Goal: Task Accomplishment & Management: Manage account settings

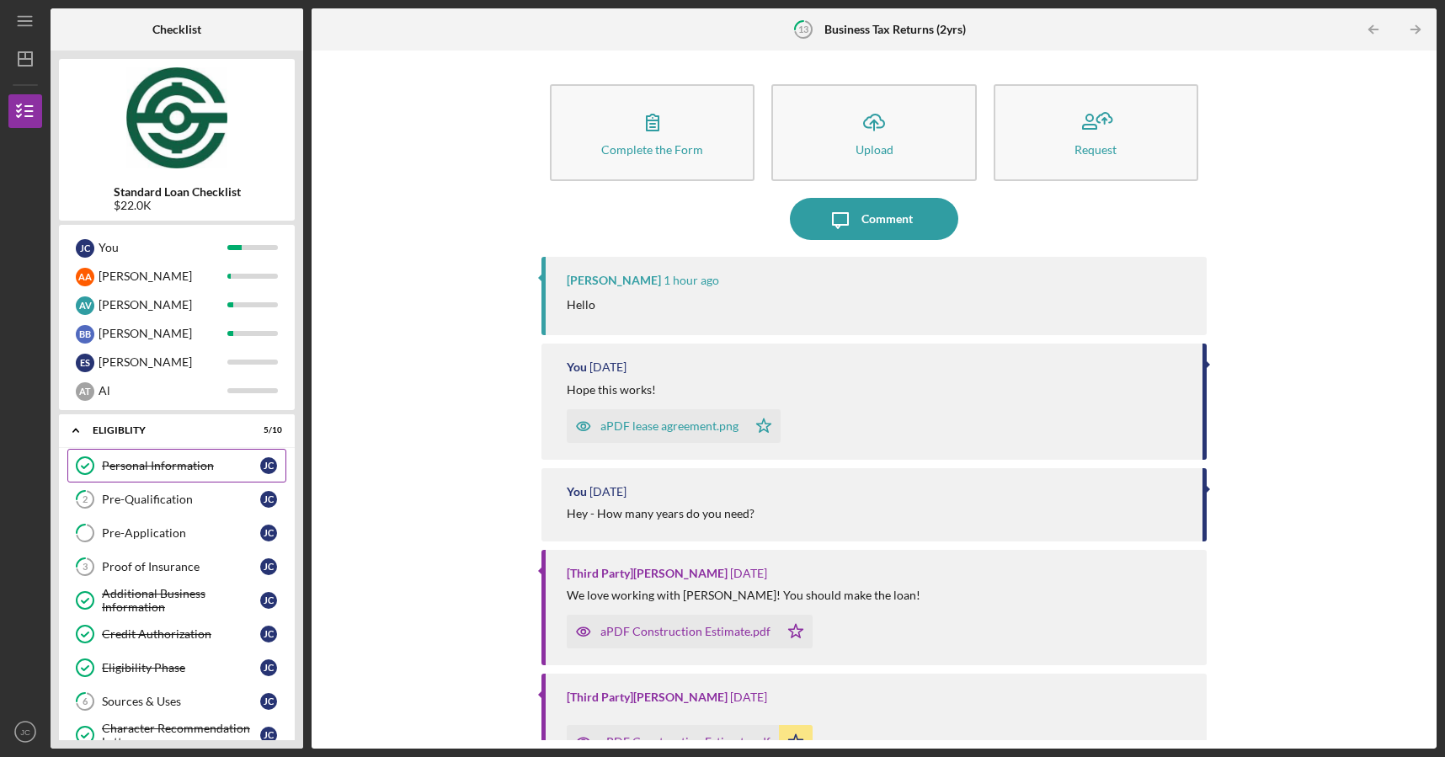
click at [133, 479] on link "Personal Information Personal Information [PERSON_NAME]" at bounding box center [176, 466] width 219 height 34
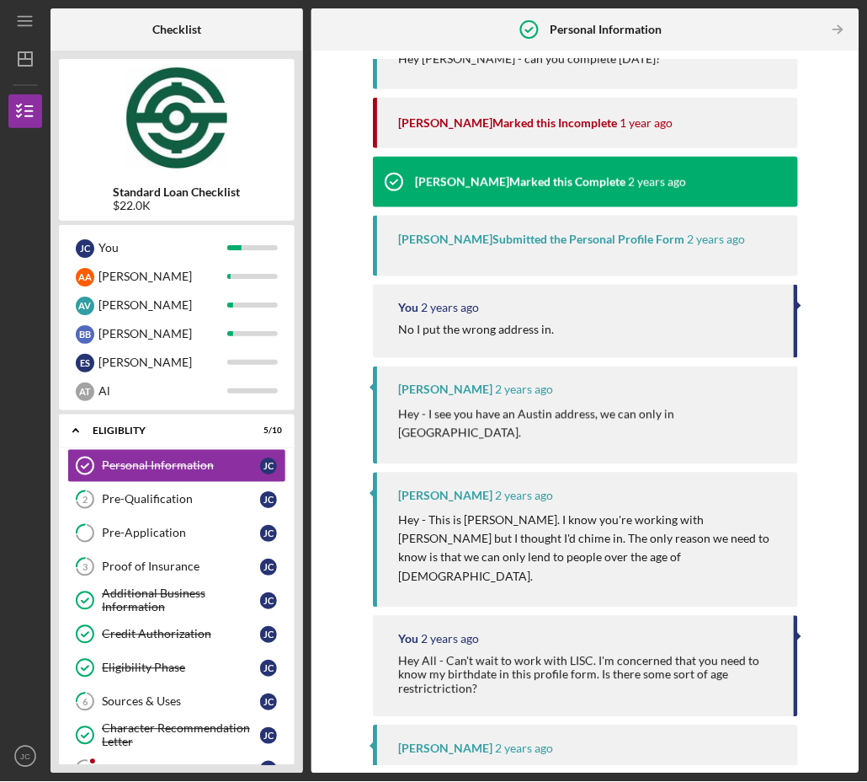
scroll to position [18483, 0]
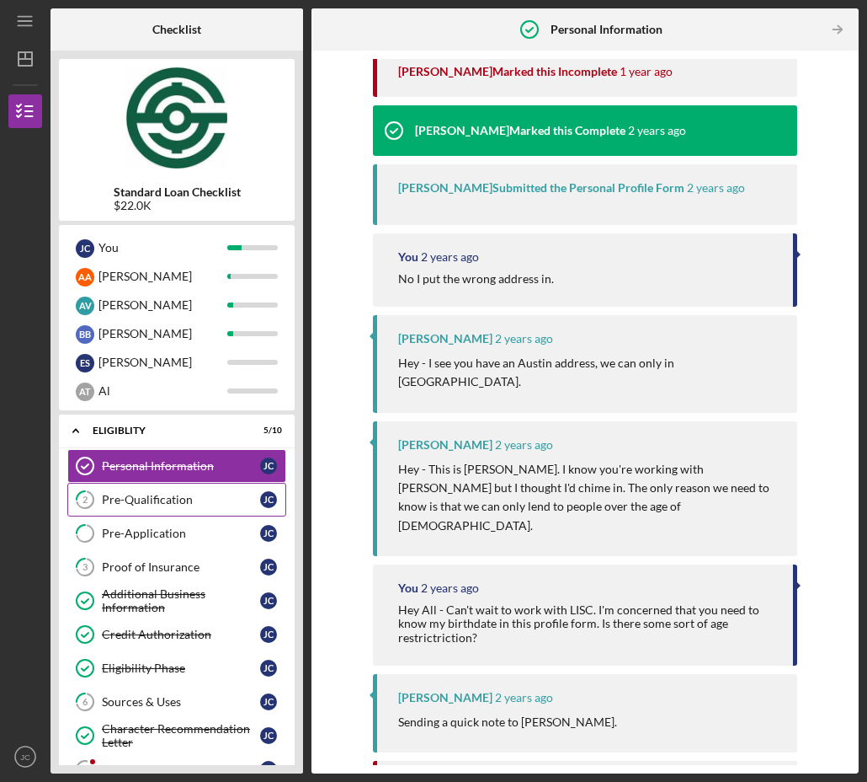
click at [176, 506] on link "2 Pre-Qualification [PERSON_NAME]" at bounding box center [176, 500] width 219 height 34
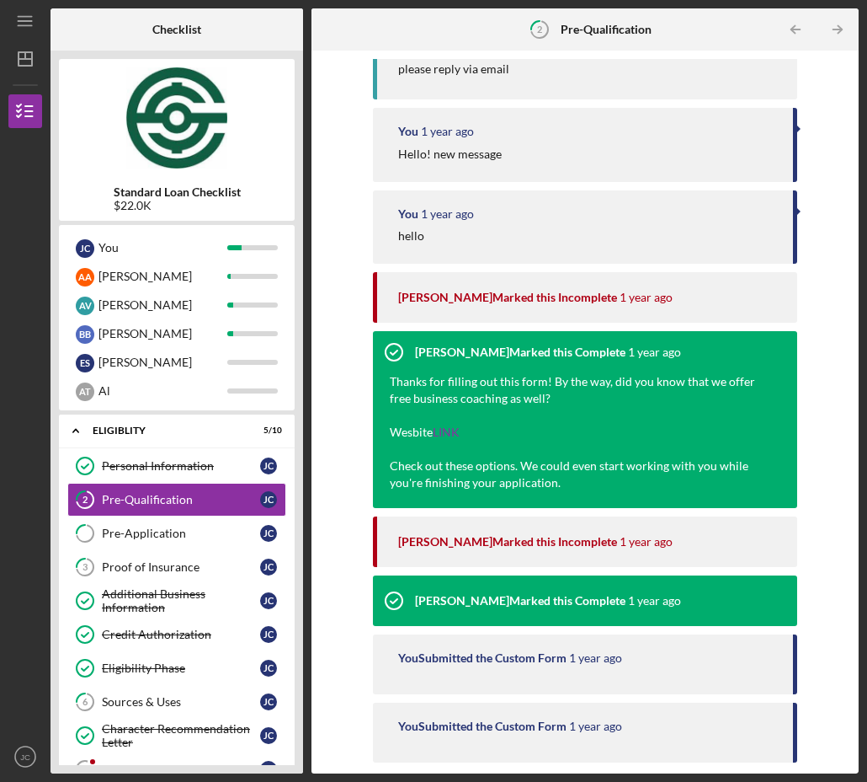
scroll to position [1533, 0]
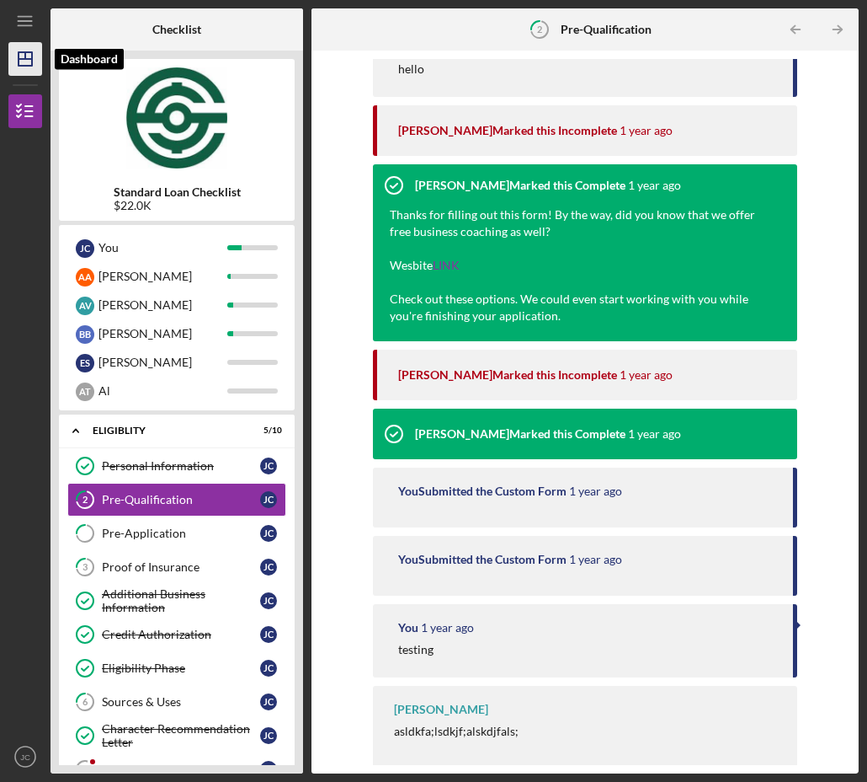
click at [25, 69] on icon "Icon/Dashboard" at bounding box center [25, 59] width 42 height 42
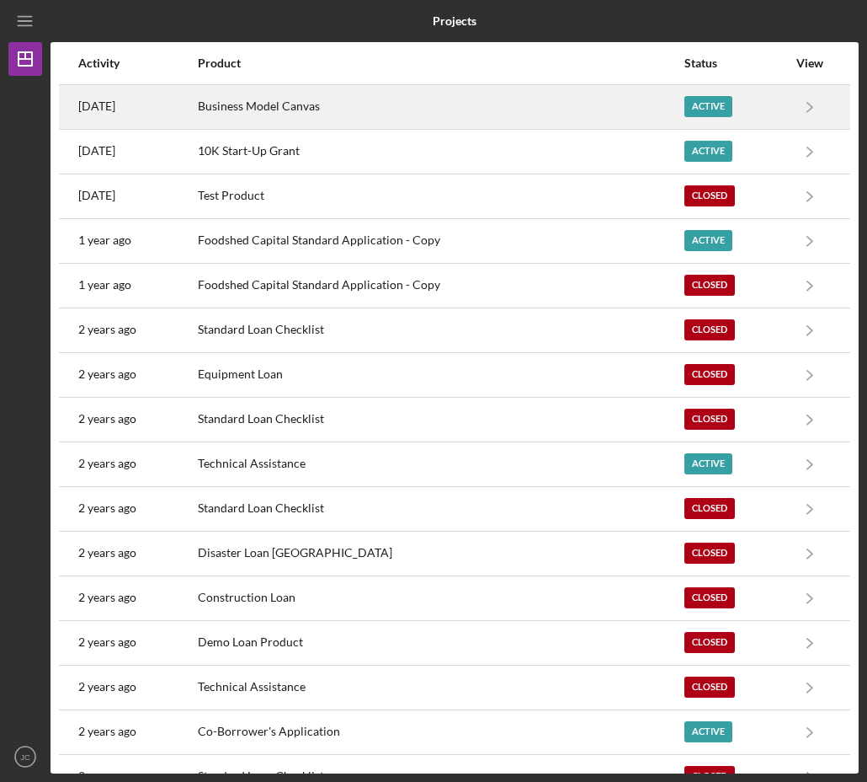
click at [258, 120] on div "Business Model Canvas" at bounding box center [441, 107] width 486 height 42
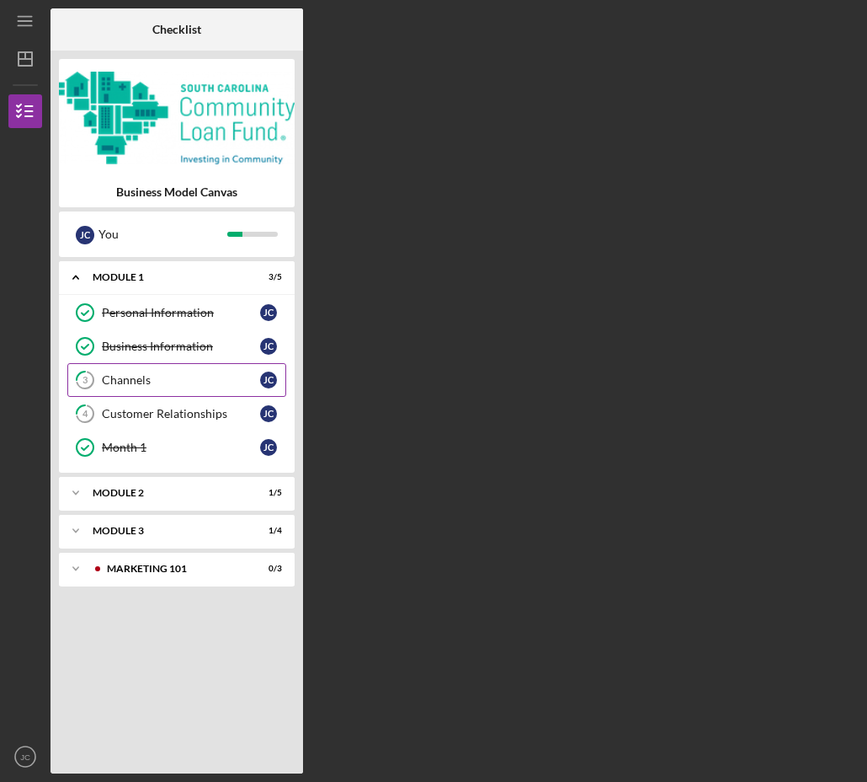
click at [151, 376] on div "Channels" at bounding box center [181, 379] width 158 height 13
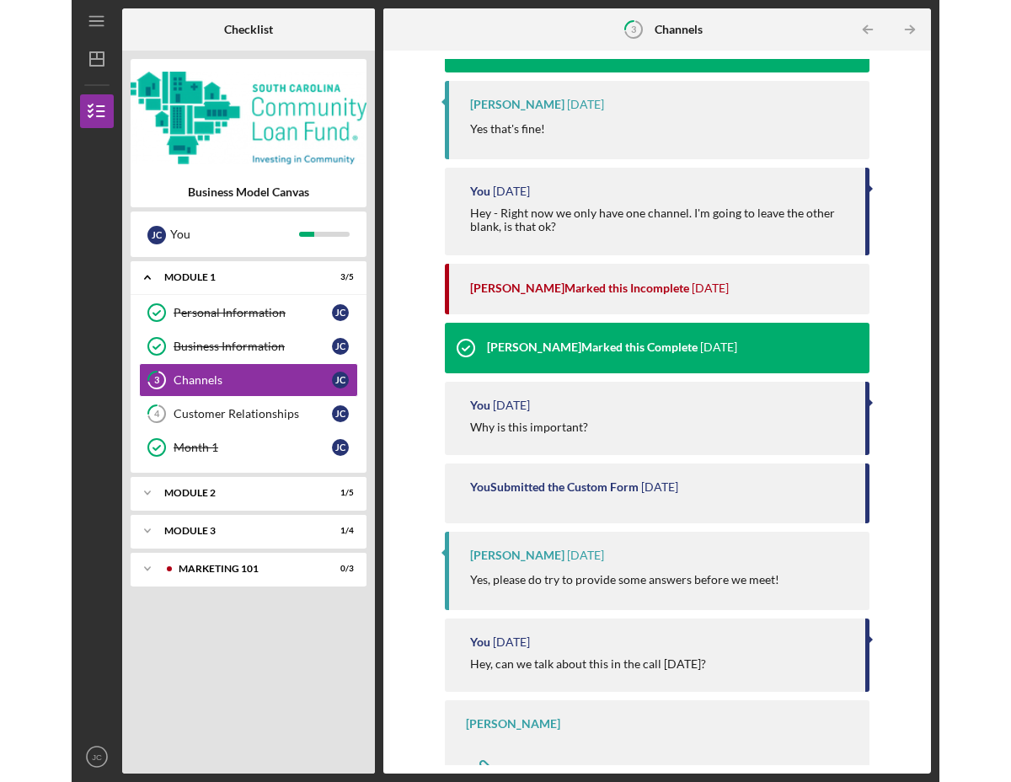
scroll to position [953, 0]
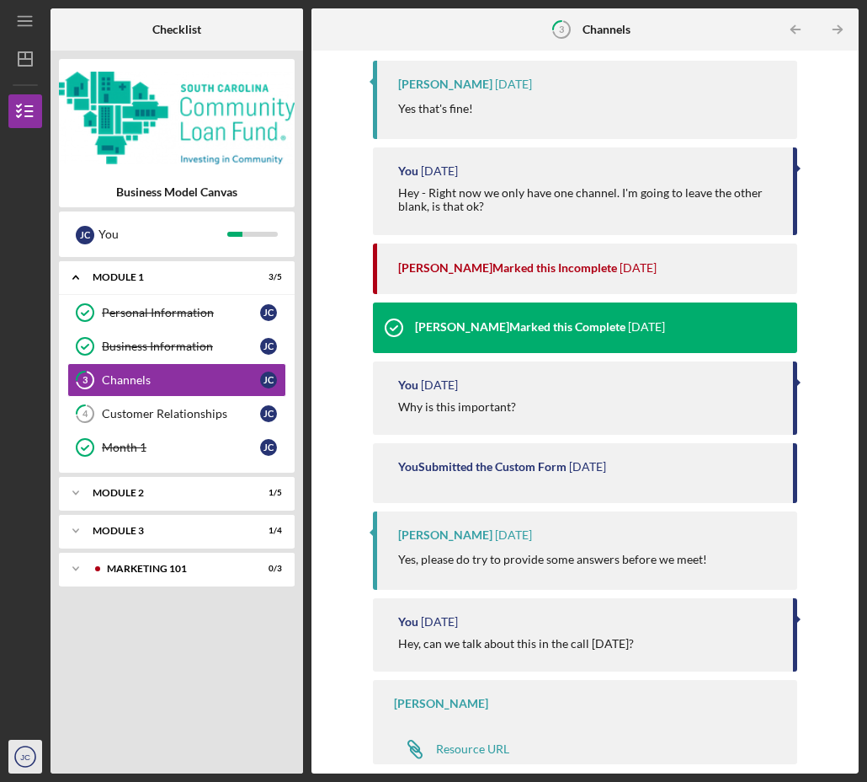
click at [15, 755] on circle "button" at bounding box center [25, 756] width 20 height 20
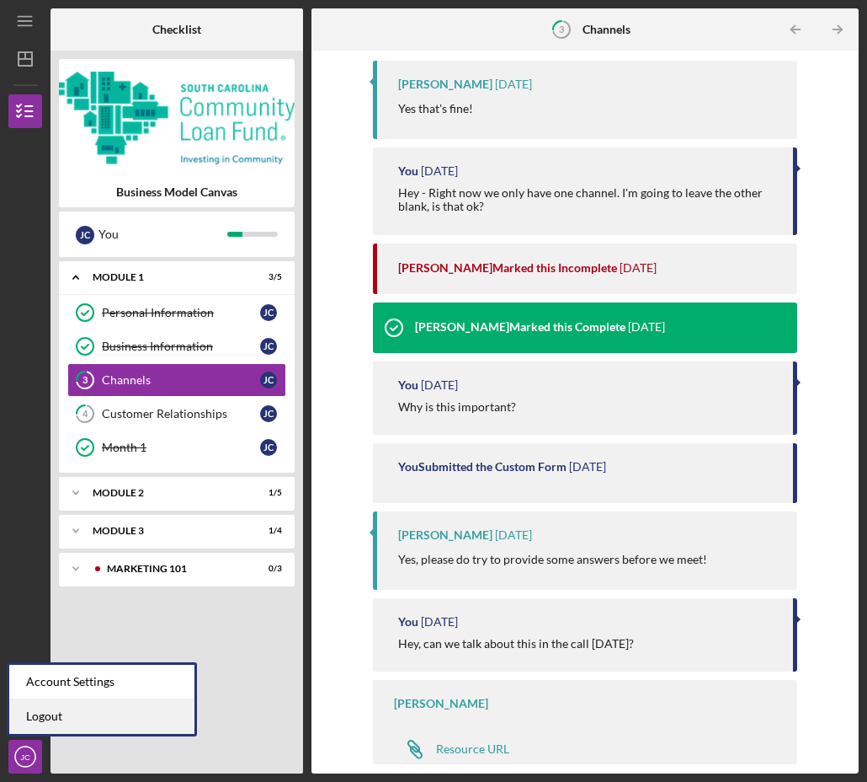
click at [50, 707] on link "Logout" at bounding box center [101, 716] width 185 height 35
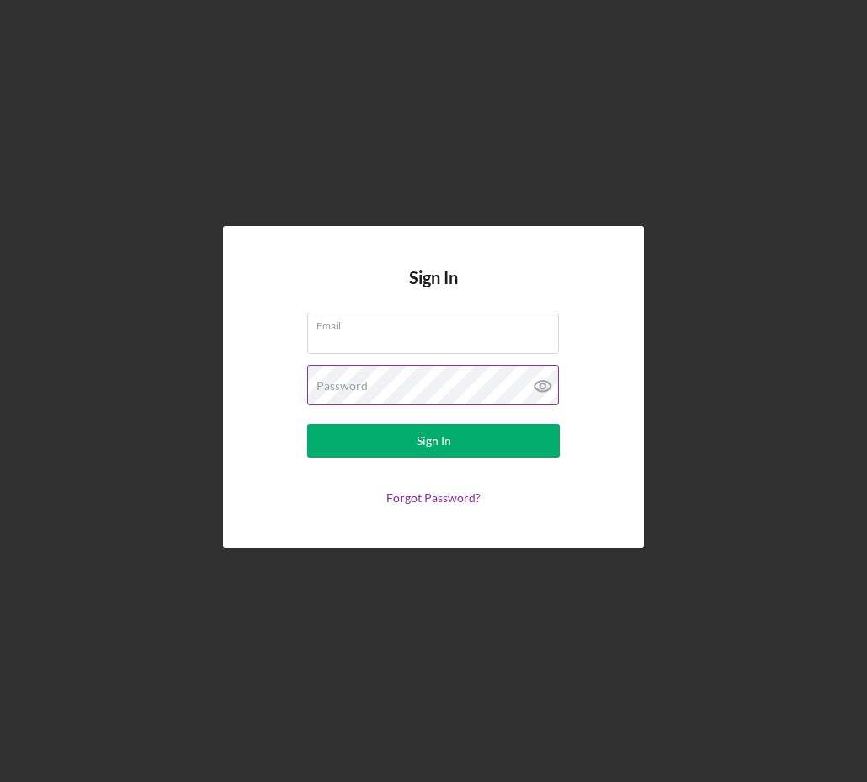
type input "[EMAIL_ADDRESS][DOMAIN_NAME]"
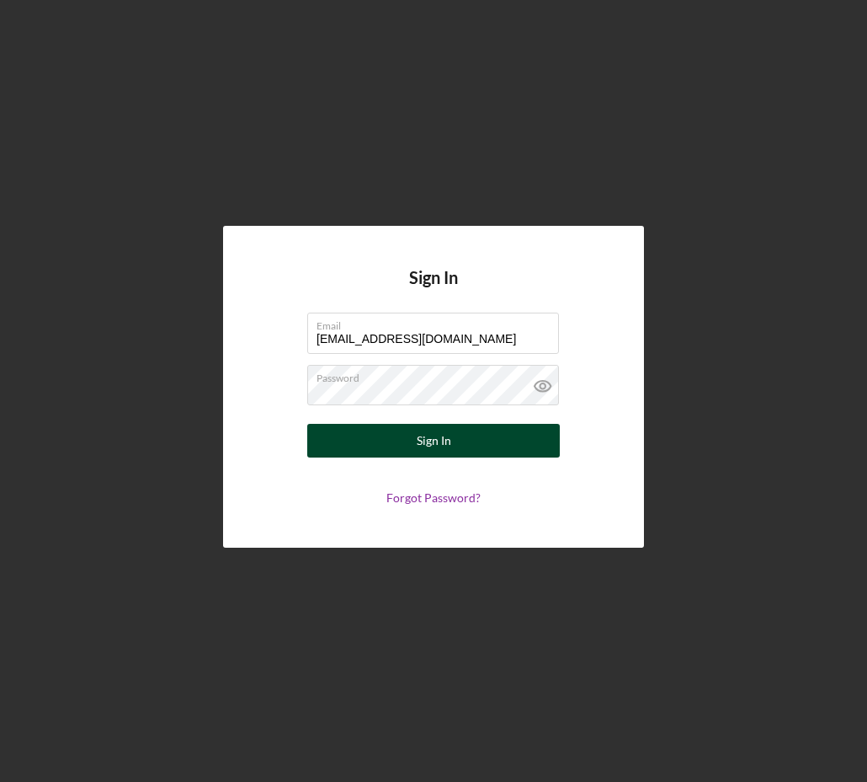
click at [445, 447] on div "Sign In" at bounding box center [434, 441] width 35 height 34
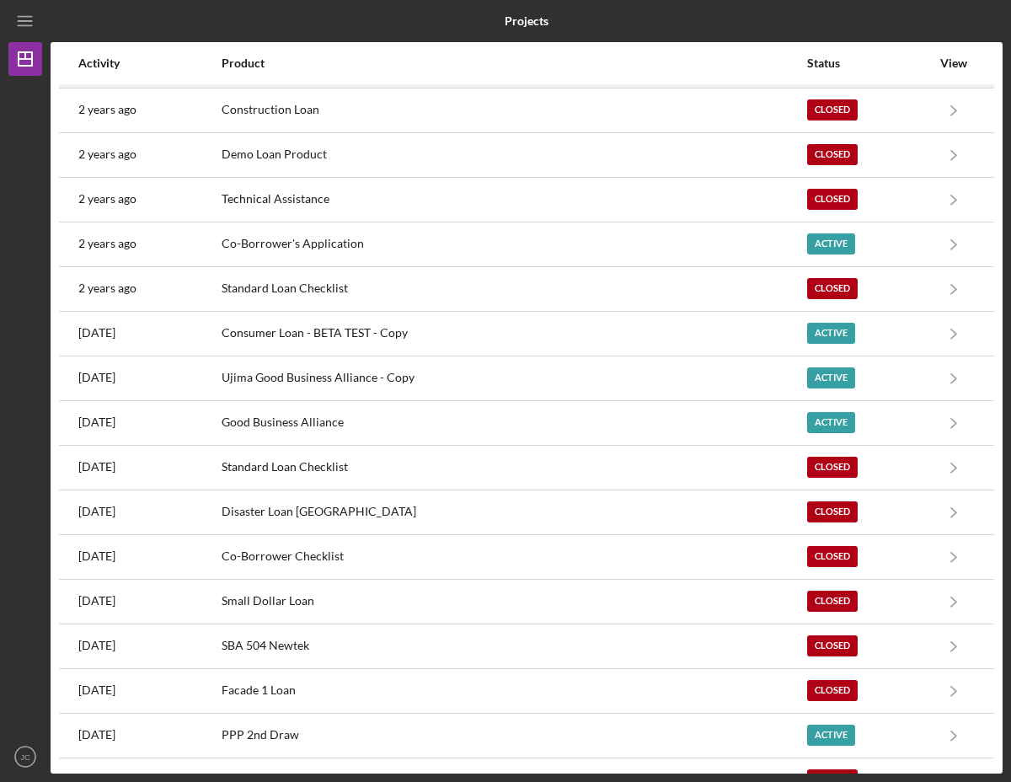
scroll to position [481, 0]
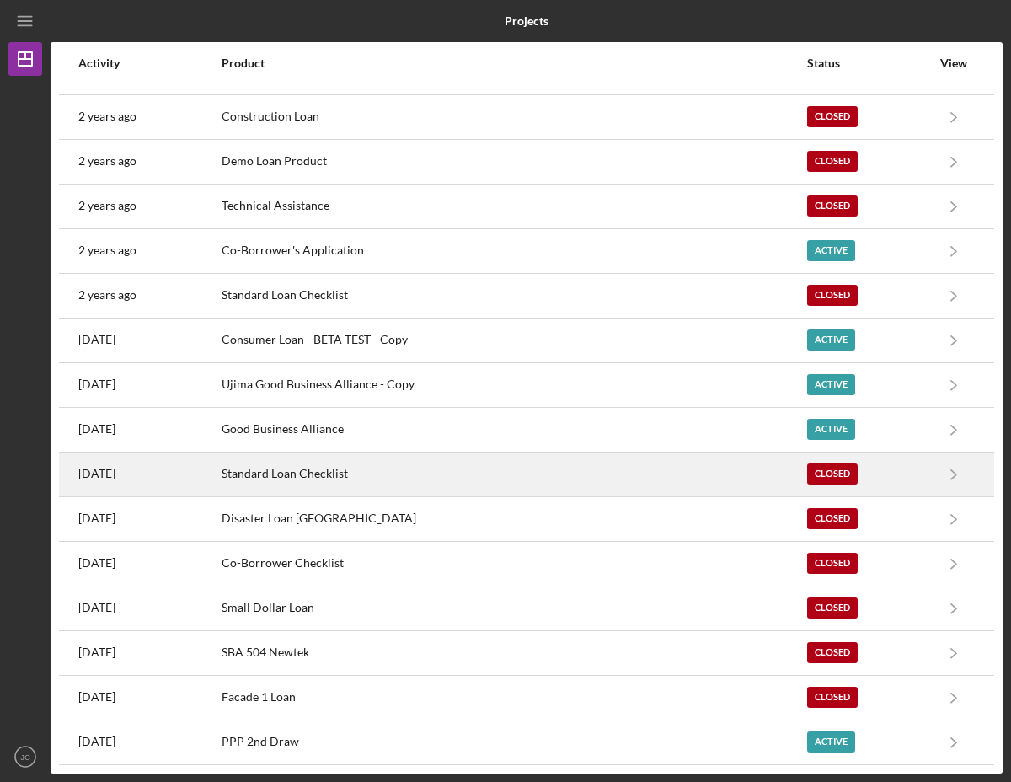
click at [515, 476] on div "Standard Loan Checklist" at bounding box center [514, 474] width 584 height 42
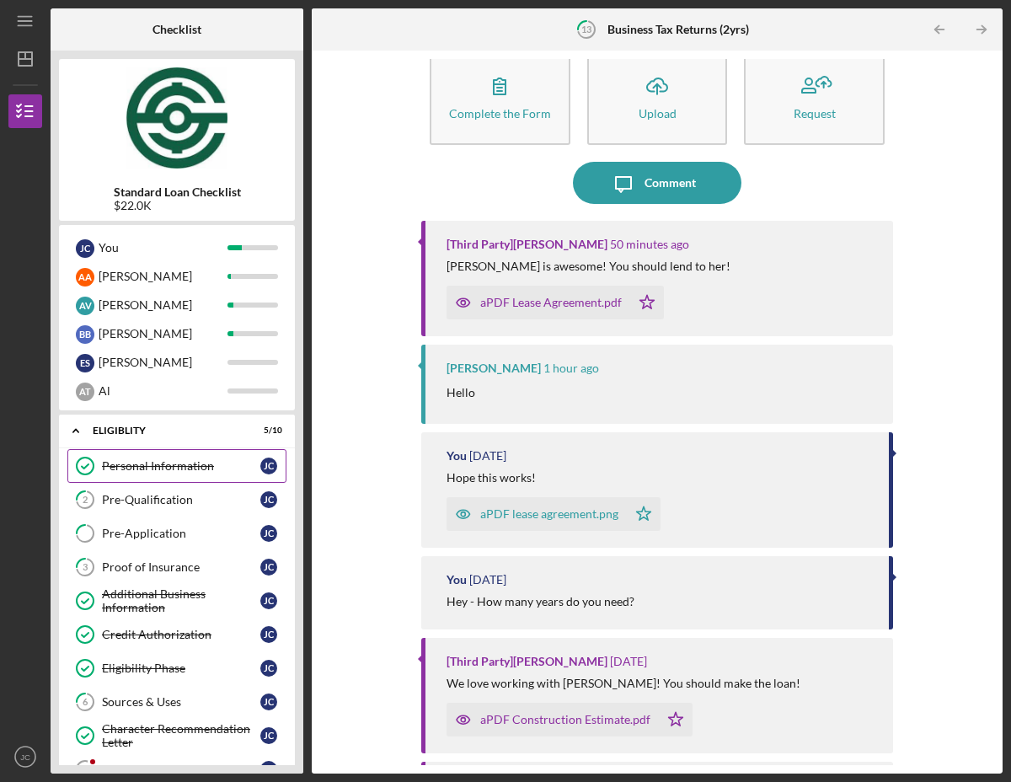
click at [134, 462] on div "Personal Information" at bounding box center [181, 465] width 158 height 13
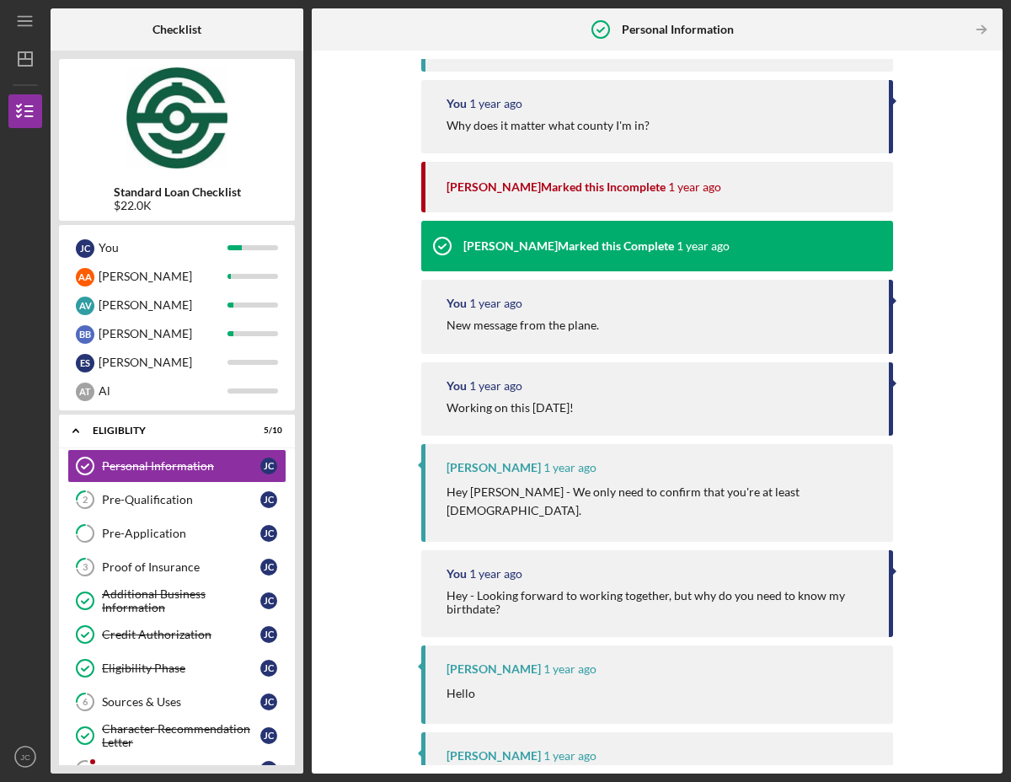
scroll to position [18321, 0]
